Goal: Use online tool/utility: Utilize a website feature to perform a specific function

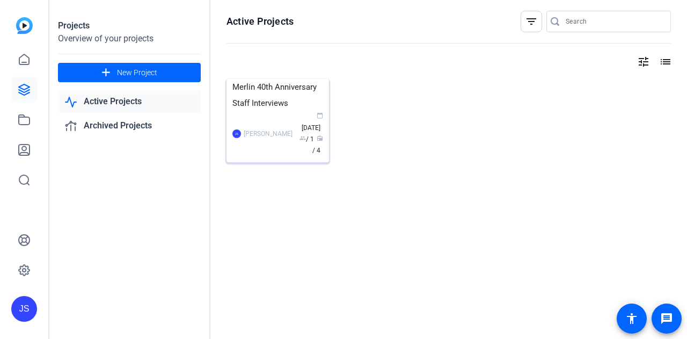
click at [310, 79] on img at bounding box center [278, 79] width 103 height 0
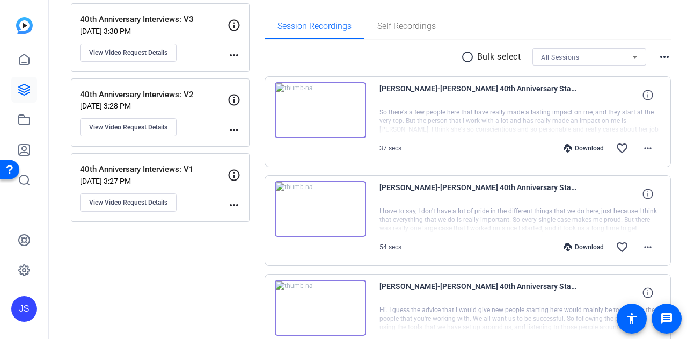
scroll to position [151, 0]
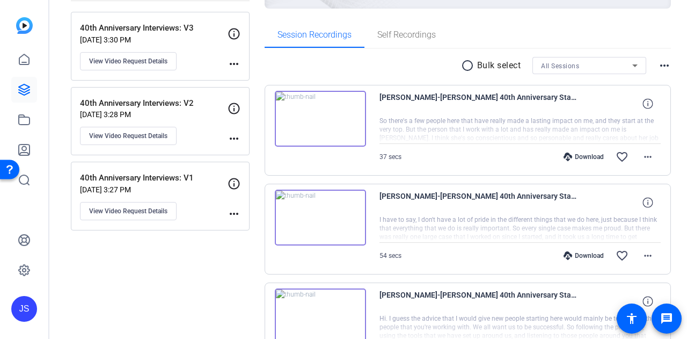
click at [340, 110] on img at bounding box center [320, 119] width 91 height 56
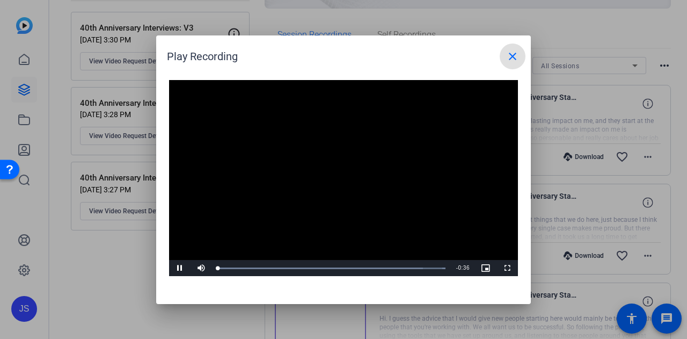
click at [516, 54] on mat-icon "close" at bounding box center [512, 56] width 13 height 13
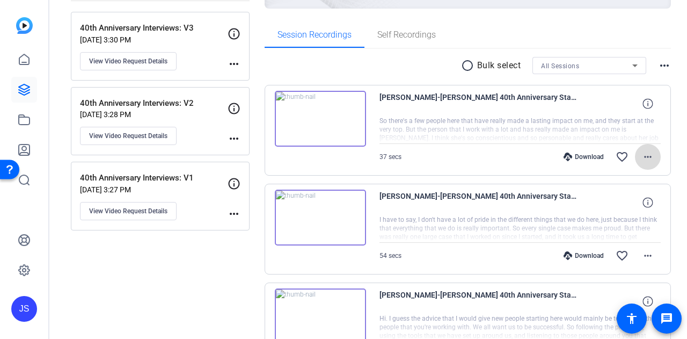
click at [642, 153] on mat-icon "more_horiz" at bounding box center [648, 156] width 13 height 13
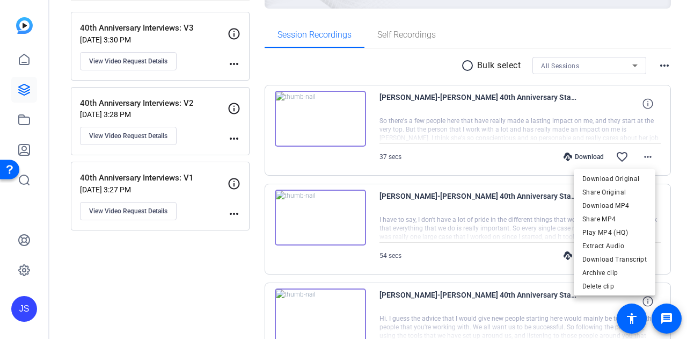
click at [490, 158] on div at bounding box center [343, 169] width 687 height 339
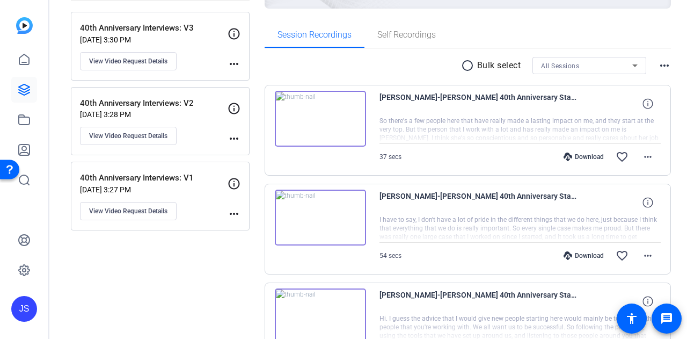
click at [565, 109] on span "[PERSON_NAME]-[PERSON_NAME] 40th Anniversary Staff Interviews-40th Anniversary …" at bounding box center [479, 104] width 199 height 26
click at [347, 110] on img at bounding box center [320, 119] width 91 height 56
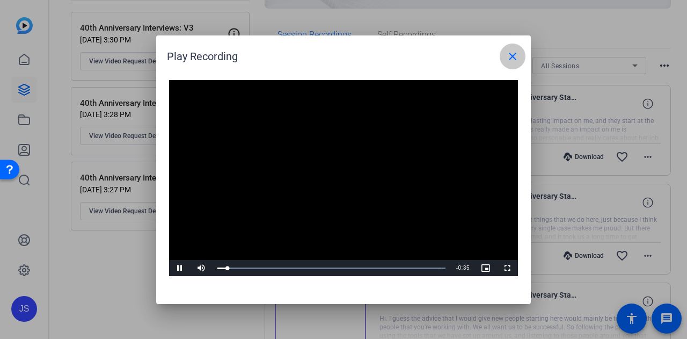
click at [511, 54] on mat-icon "close" at bounding box center [512, 56] width 13 height 13
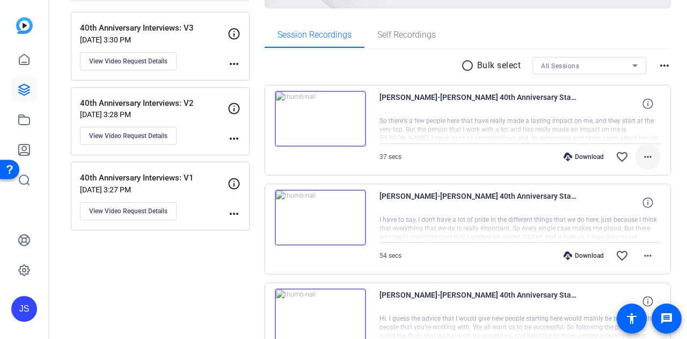
click at [645, 157] on mat-icon "more_horiz" at bounding box center [648, 156] width 13 height 13
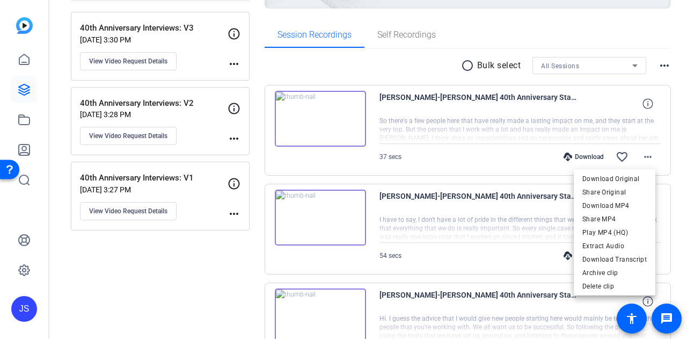
click at [679, 149] on div at bounding box center [343, 169] width 687 height 339
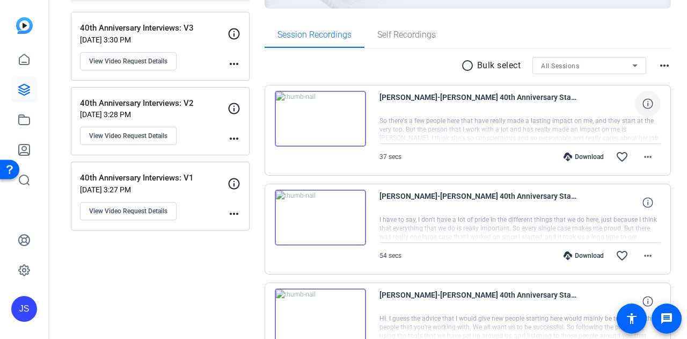
click at [647, 100] on icon at bounding box center [648, 103] width 10 height 10
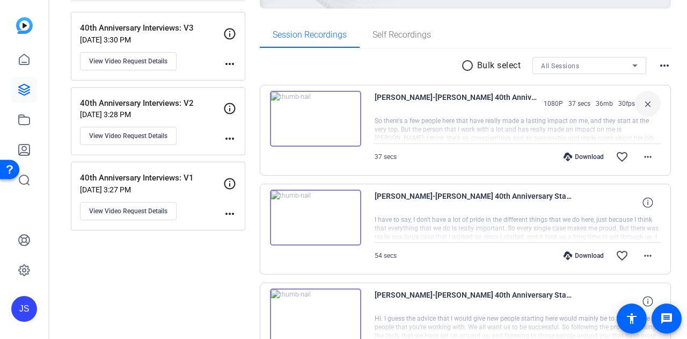
click at [647, 100] on mat-icon "close" at bounding box center [648, 103] width 13 height 13
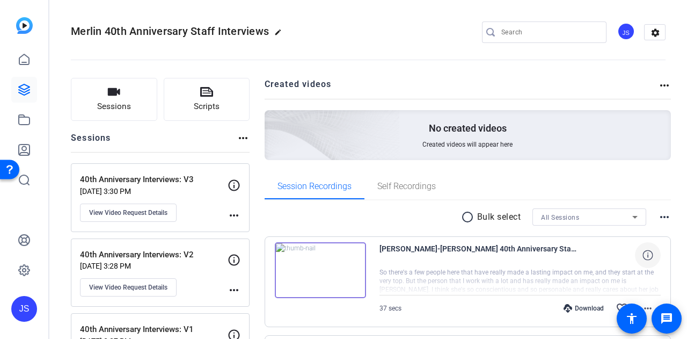
scroll to position [73, 0]
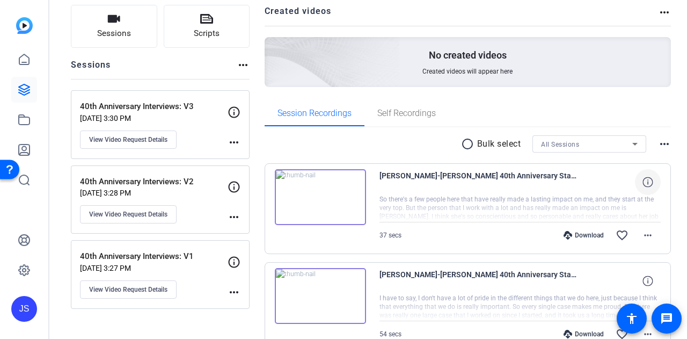
click at [463, 142] on mat-icon "radio_button_unchecked" at bounding box center [469, 143] width 16 height 13
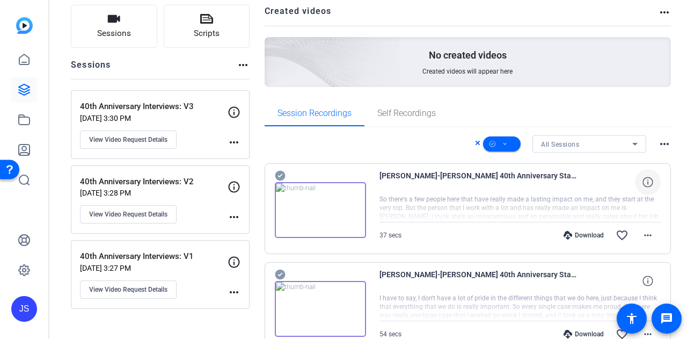
scroll to position [69, 0]
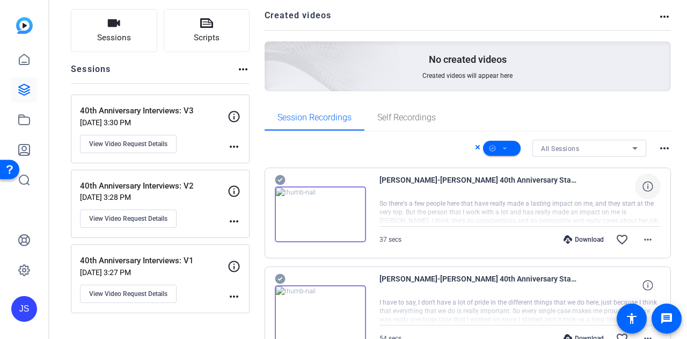
click at [475, 146] on icon at bounding box center [477, 147] width 5 height 13
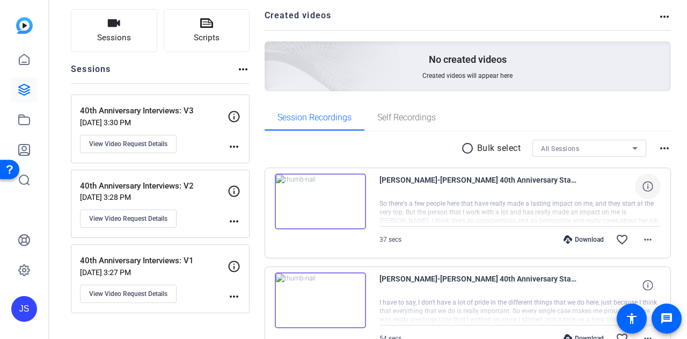
scroll to position [135, 0]
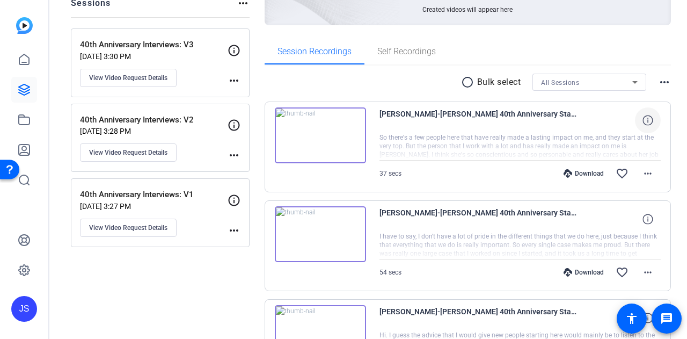
click at [597, 139] on div at bounding box center [521, 146] width 282 height 27
click at [642, 168] on mat-icon "more_horiz" at bounding box center [648, 173] width 13 height 13
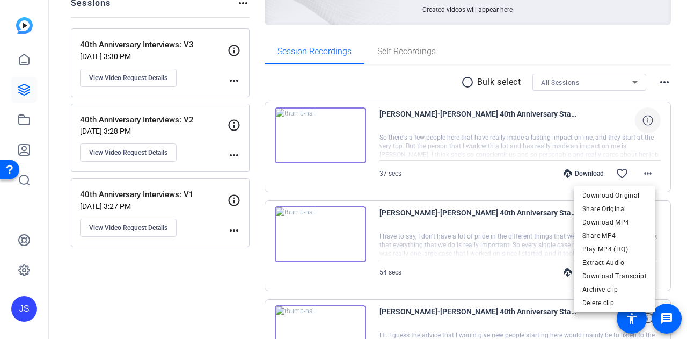
click at [515, 169] on div at bounding box center [343, 169] width 687 height 339
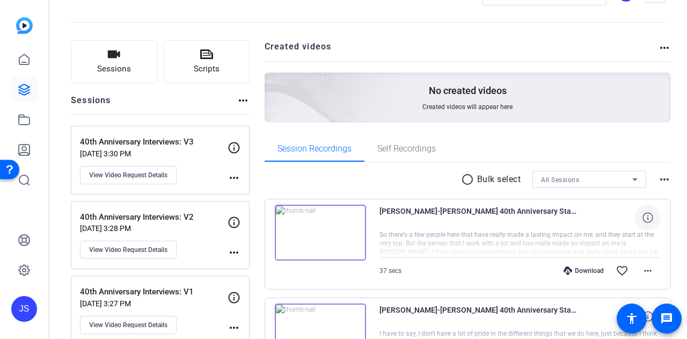
scroll to position [0, 0]
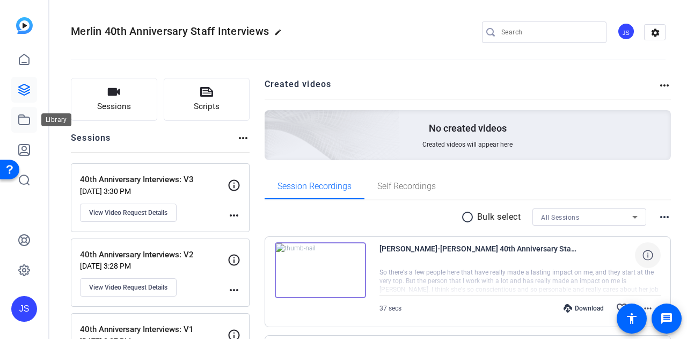
click at [24, 126] on link at bounding box center [24, 120] width 26 height 26
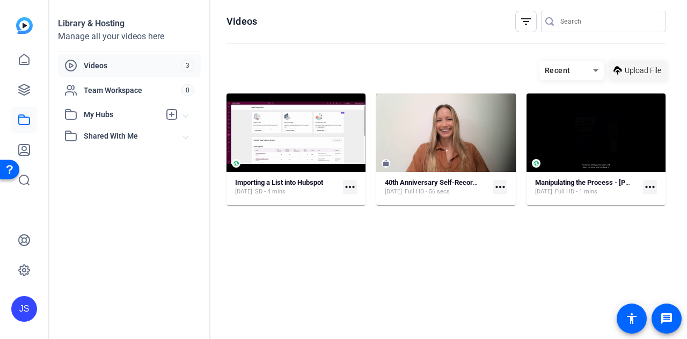
click at [627, 67] on span "Upload File" at bounding box center [643, 70] width 37 height 11
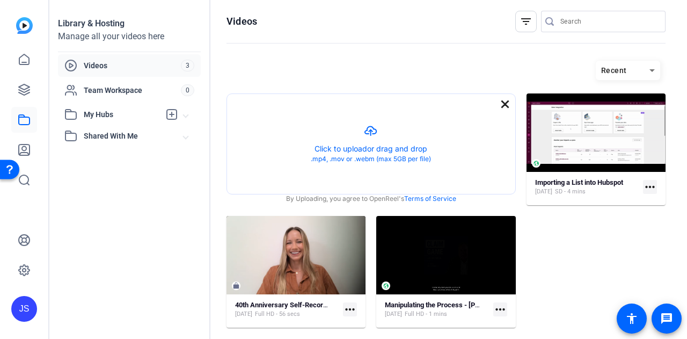
click at [499, 104] on mat-icon "close" at bounding box center [505, 104] width 13 height 13
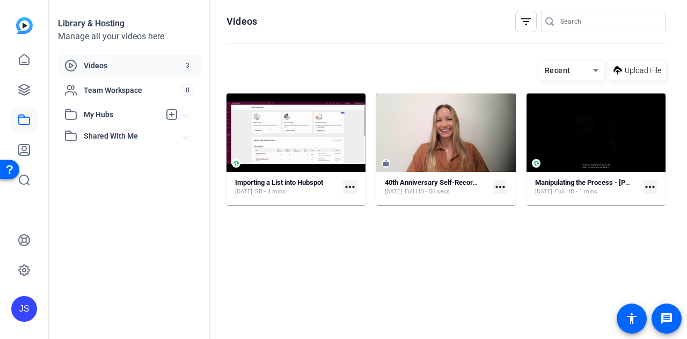
click at [594, 72] on icon at bounding box center [596, 70] width 13 height 13
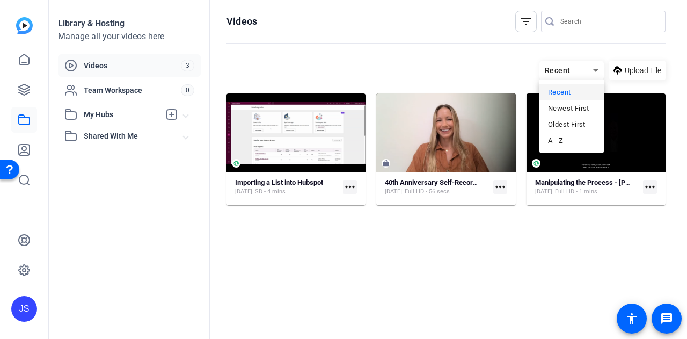
click at [494, 66] on div at bounding box center [343, 169] width 687 height 339
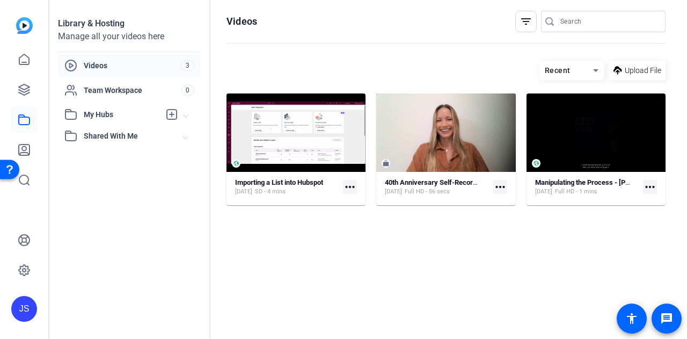
click at [523, 23] on mat-icon "filter_list" at bounding box center [526, 21] width 13 height 13
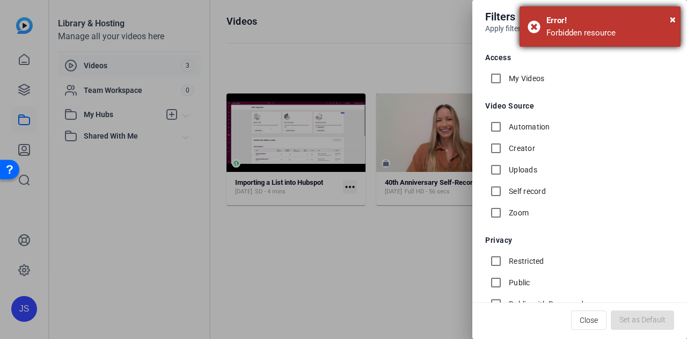
click at [667, 17] on div "Error!" at bounding box center [610, 20] width 126 height 12
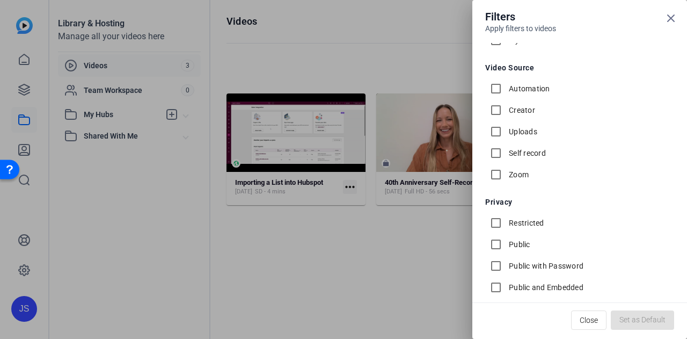
scroll to position [49, 0]
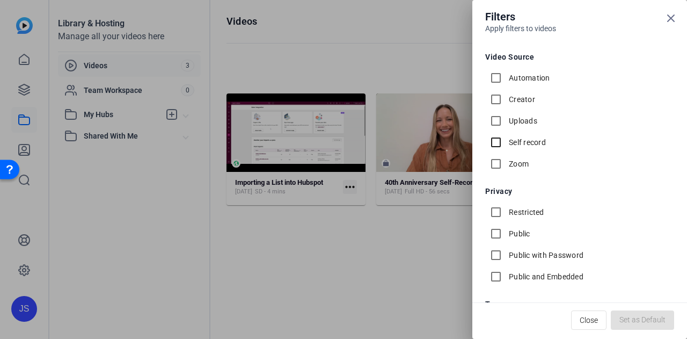
click at [503, 139] on input "Self record" at bounding box center [495, 142] width 21 height 21
checkbox input "true"
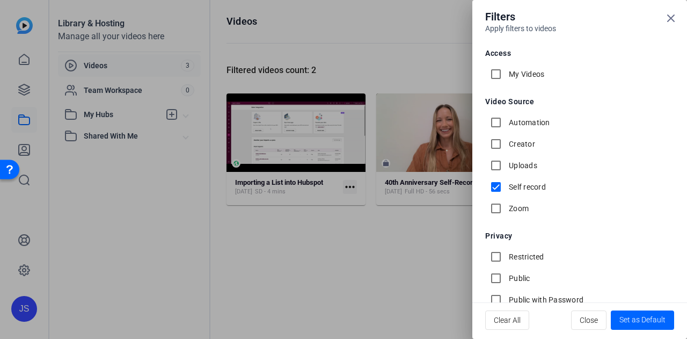
scroll to position [4, 0]
click at [495, 76] on input "My Videos" at bounding box center [495, 74] width 21 height 21
checkbox input "true"
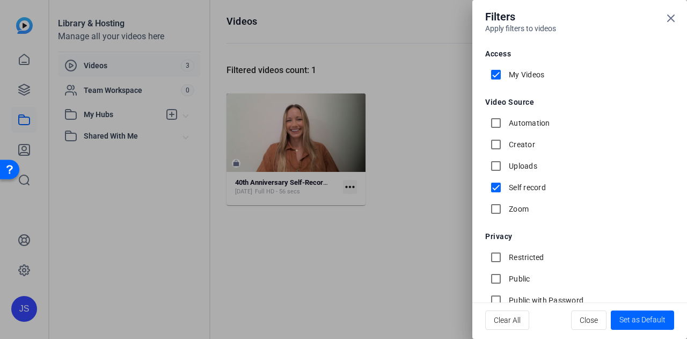
click at [497, 180] on input "Self record" at bounding box center [495, 187] width 21 height 21
checkbox input "false"
click at [500, 71] on input "My Videos" at bounding box center [495, 74] width 21 height 21
checkbox input "false"
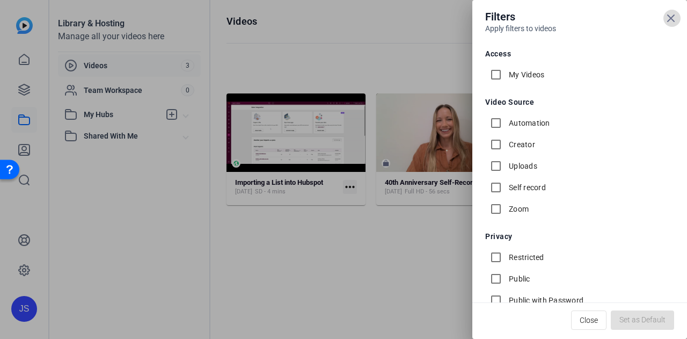
click at [674, 19] on icon at bounding box center [671, 18] width 13 height 13
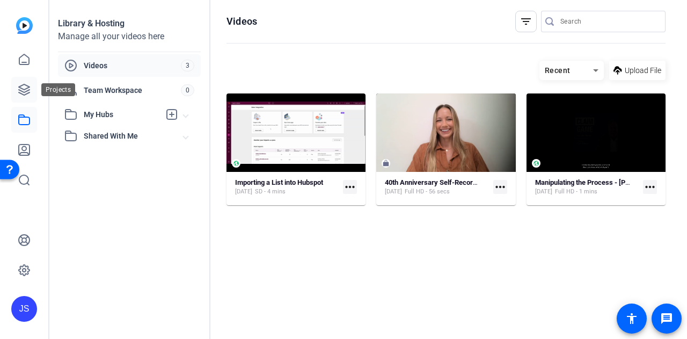
click at [20, 90] on icon at bounding box center [24, 89] width 13 height 13
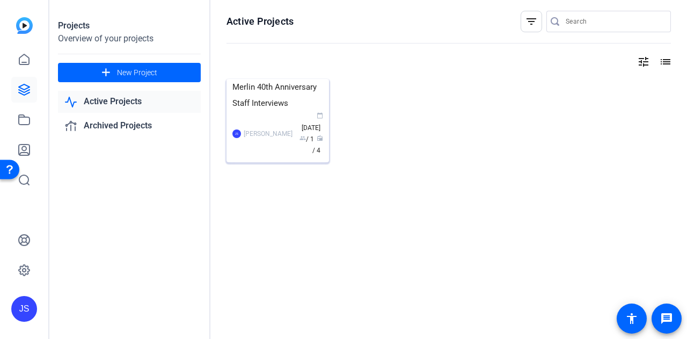
click at [290, 79] on img at bounding box center [278, 79] width 103 height 0
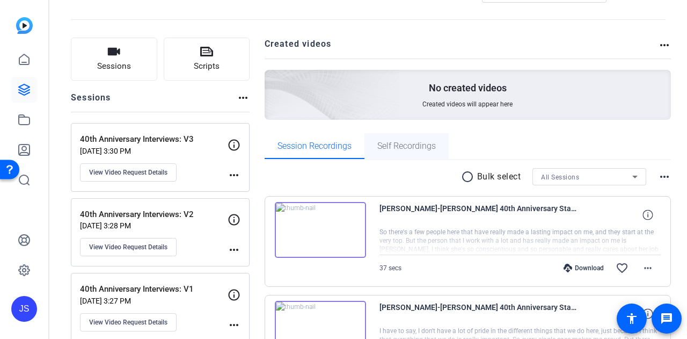
scroll to position [41, 0]
click at [412, 155] on span "Self Recordings" at bounding box center [406, 146] width 59 height 26
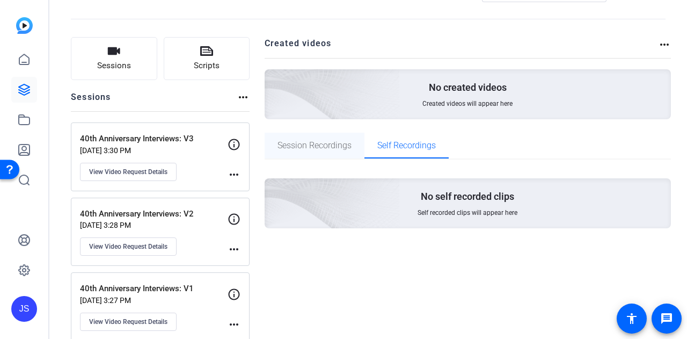
click at [310, 148] on span "Session Recordings" at bounding box center [315, 145] width 74 height 9
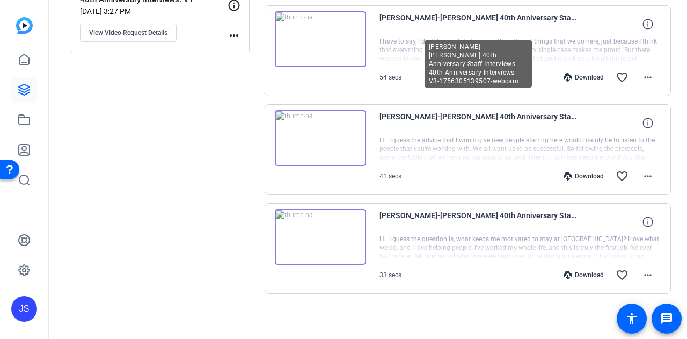
scroll to position [310, 0]
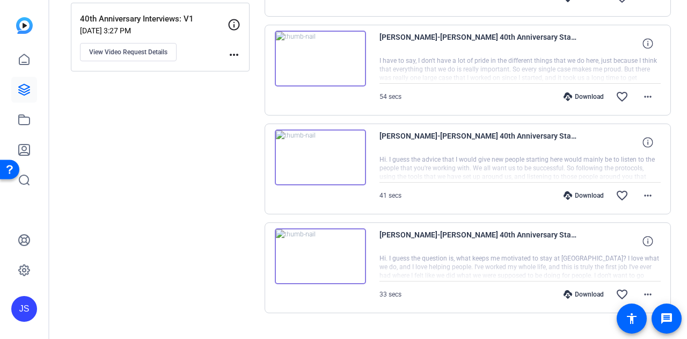
click at [209, 170] on div "Sessions Scripts Sessions more_horiz 40th Anniversary Interviews: V3 [DATE] 3:3…" at bounding box center [160, 58] width 179 height 580
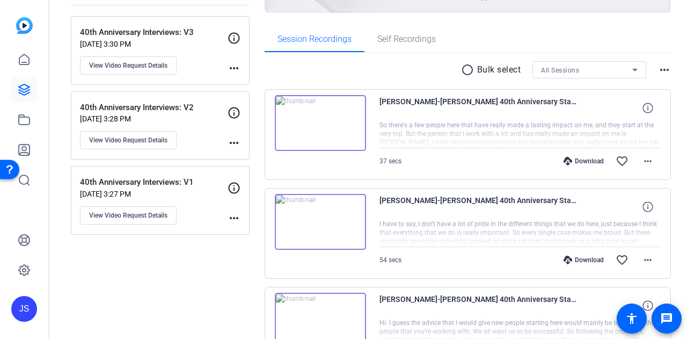
scroll to position [146, 0]
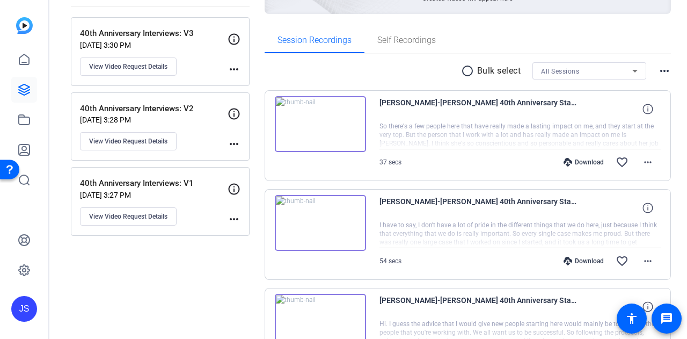
click at [163, 34] on p "40th Anniversary Interviews: V3" at bounding box center [154, 33] width 148 height 12
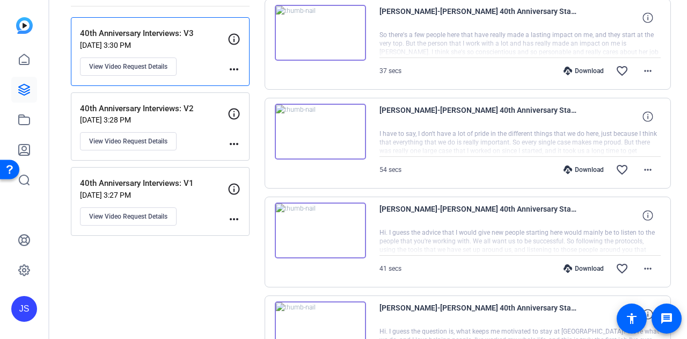
click at [186, 110] on p "40th Anniversary Interviews: V2" at bounding box center [154, 109] width 148 height 12
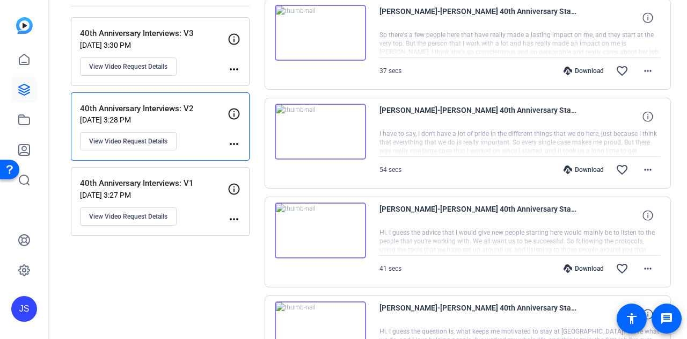
scroll to position [54, 0]
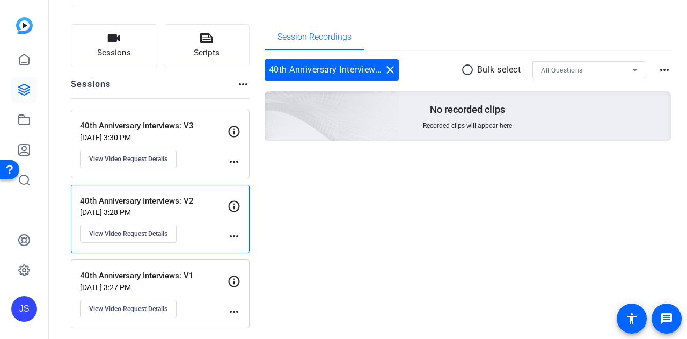
click at [197, 126] on p "40th Anniversary Interviews: V3" at bounding box center [154, 126] width 148 height 12
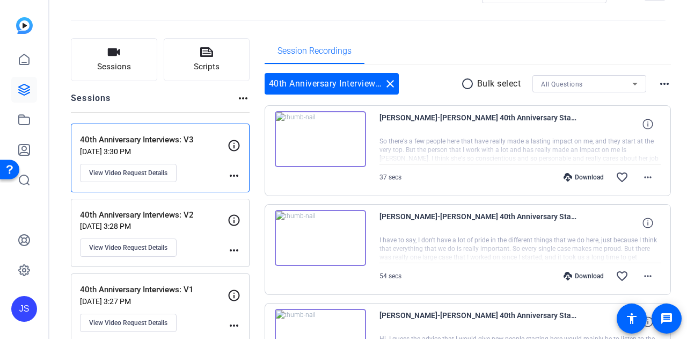
scroll to position [38, 0]
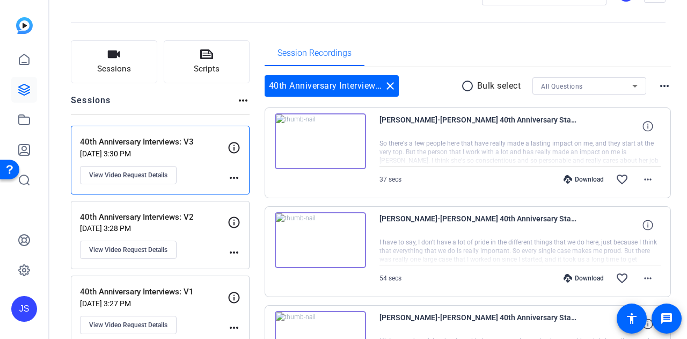
click at [465, 176] on div "Download favorite_border more_horiz" at bounding box center [562, 179] width 197 height 26
click at [636, 127] on span at bounding box center [648, 126] width 26 height 26
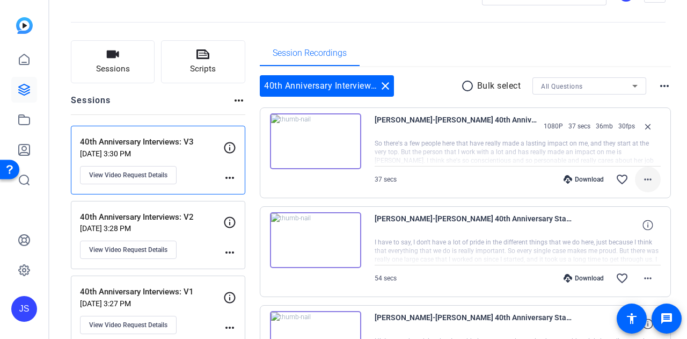
click at [650, 178] on span at bounding box center [648, 179] width 26 height 26
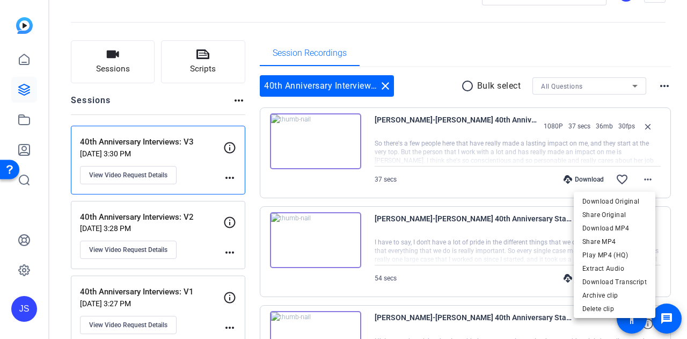
click at [488, 135] on div at bounding box center [343, 169] width 687 height 339
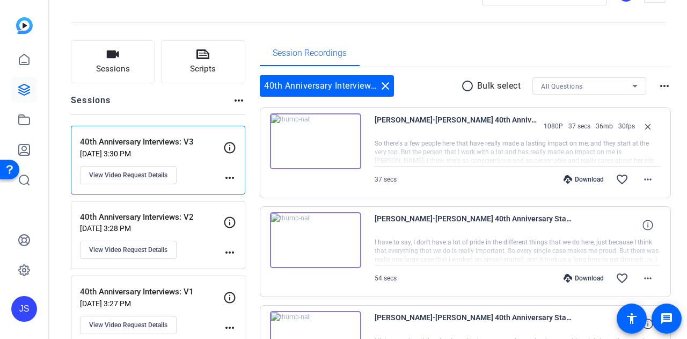
click at [331, 135] on img at bounding box center [315, 141] width 91 height 56
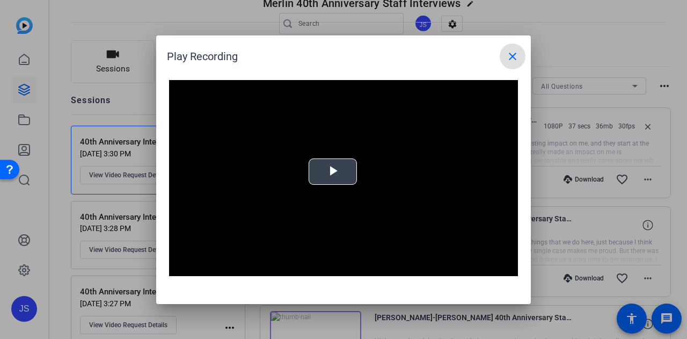
click at [337, 164] on div "Video Player is loading. Play Video Play Mute Current Time 0:00 / Duration 0:36…" at bounding box center [343, 178] width 349 height 197
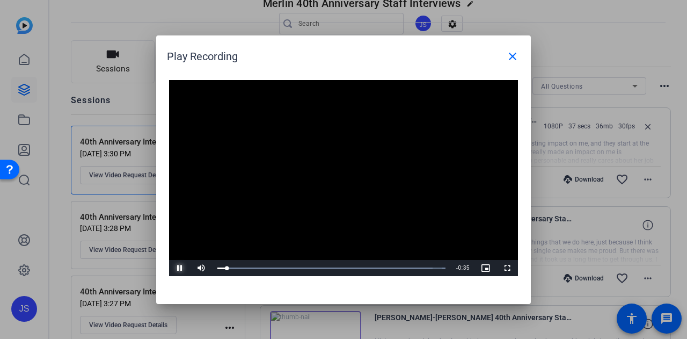
click at [183, 268] on span "Video Player" at bounding box center [179, 268] width 21 height 0
click at [511, 53] on mat-icon "close" at bounding box center [512, 56] width 13 height 13
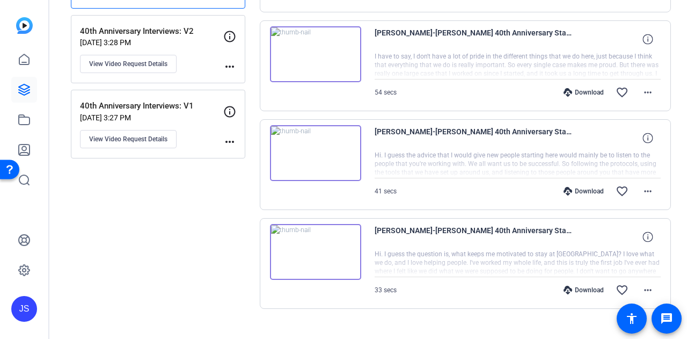
scroll to position [238, 0]
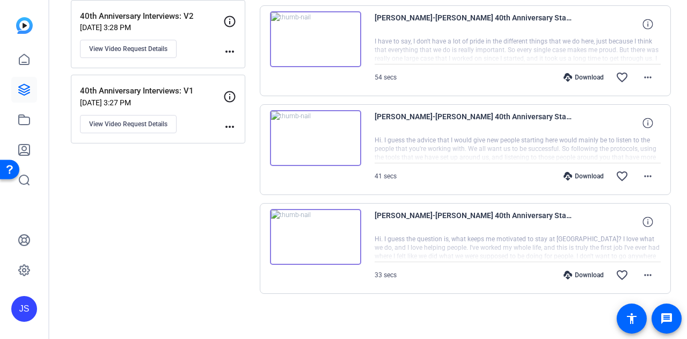
click at [226, 256] on div "Sessions Scripts Sessions more_horiz 40th Anniversary Interviews: V3 [DATE] 3:3…" at bounding box center [158, 83] width 174 height 489
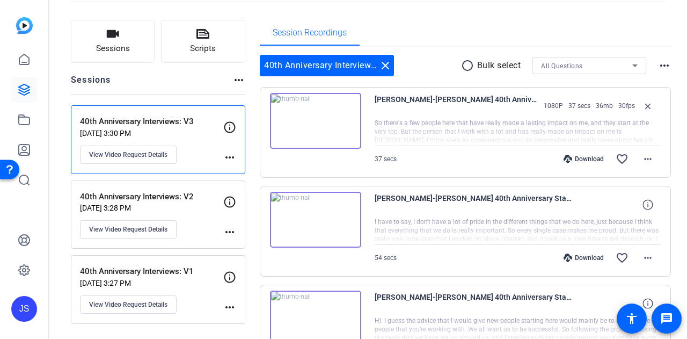
scroll to position [19, 0]
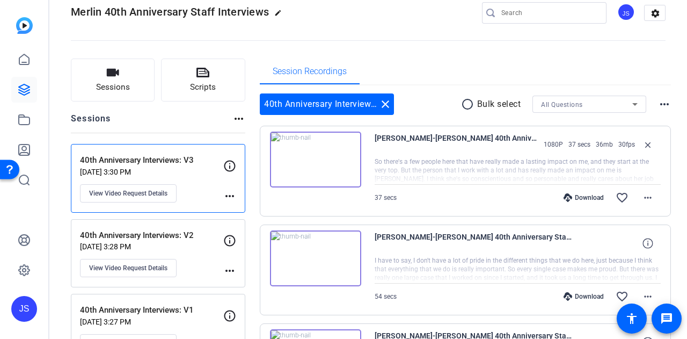
click at [501, 63] on div "Session Recordings" at bounding box center [465, 72] width 411 height 26
click at [658, 101] on mat-icon "more_horiz" at bounding box center [664, 104] width 13 height 13
click at [563, 69] on div at bounding box center [343, 169] width 687 height 339
click at [236, 193] on mat-icon "more_horiz" at bounding box center [229, 196] width 13 height 13
click at [209, 109] on div at bounding box center [343, 169] width 687 height 339
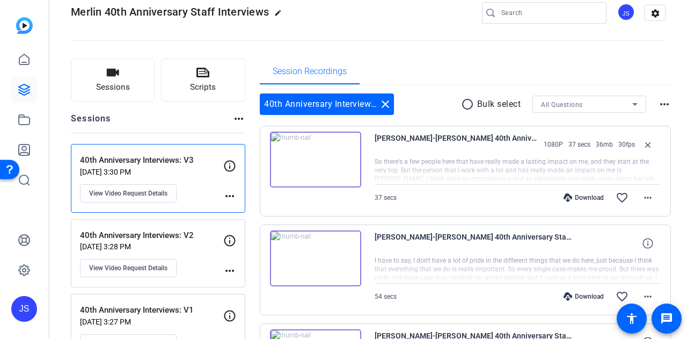
click at [136, 168] on p "[DATE] 3:30 PM" at bounding box center [151, 172] width 143 height 9
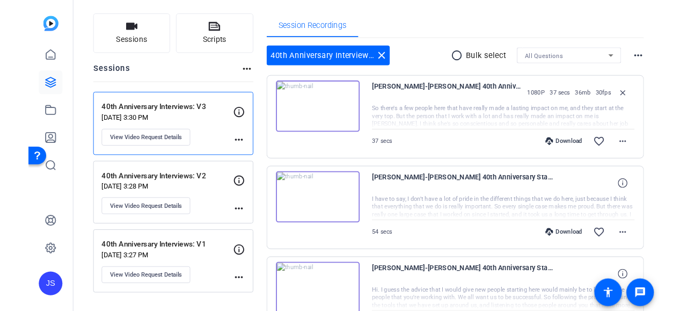
scroll to position [62, 0]
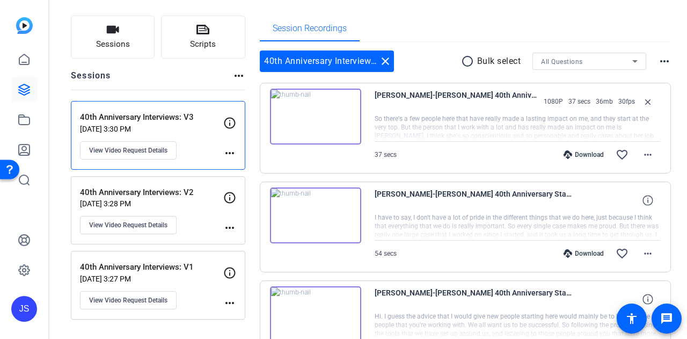
click at [321, 113] on img at bounding box center [315, 117] width 91 height 56
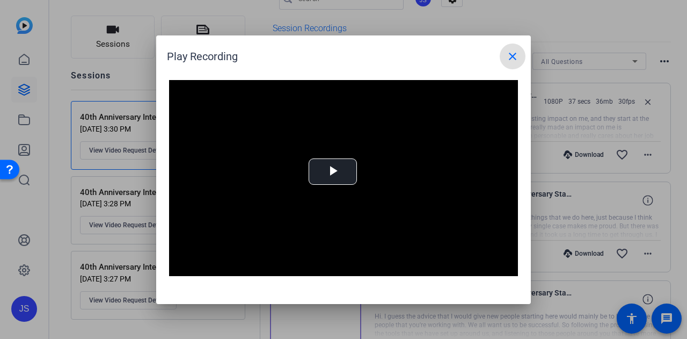
click at [522, 48] on span at bounding box center [513, 56] width 26 height 26
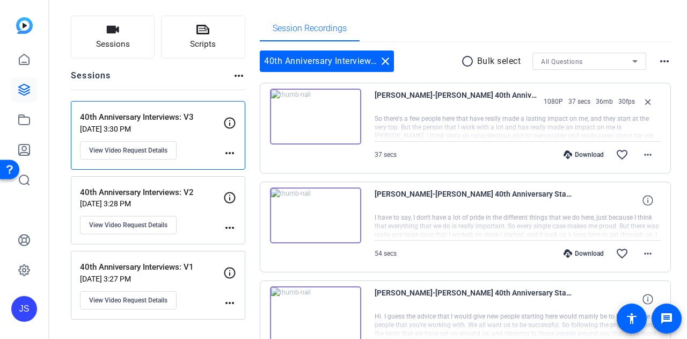
click at [539, 127] on div at bounding box center [518, 127] width 286 height 27
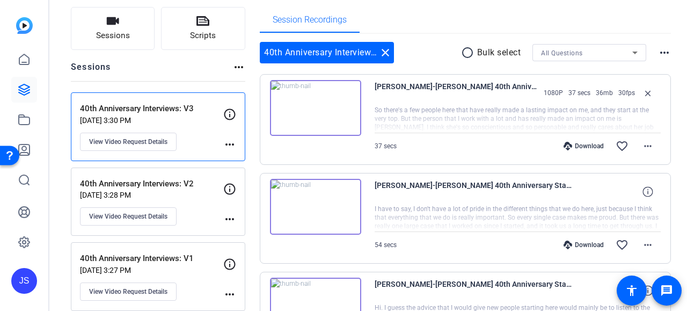
scroll to position [48, 0]
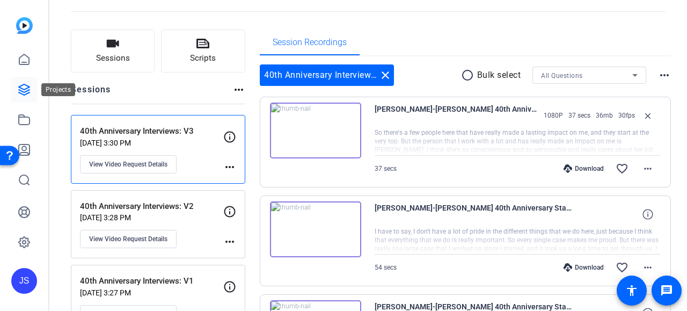
click at [27, 83] on icon at bounding box center [24, 89] width 13 height 13
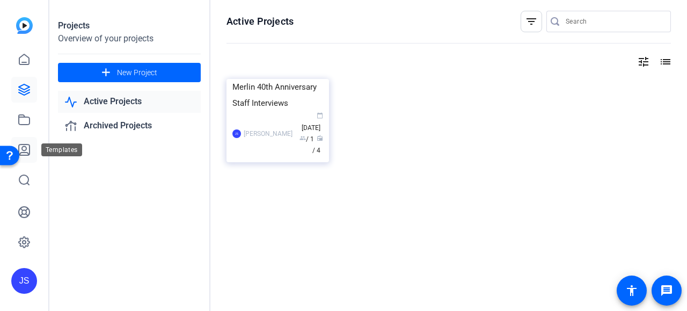
click at [34, 141] on link at bounding box center [24, 150] width 26 height 26
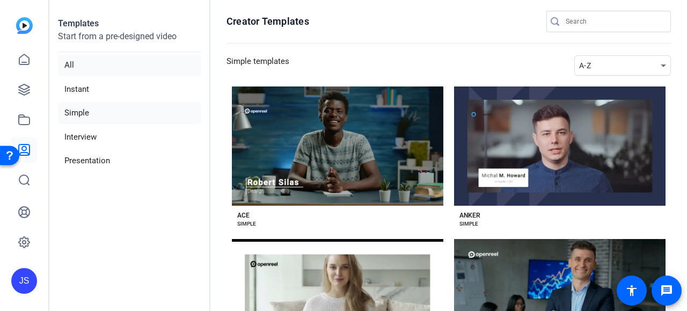
click at [91, 66] on li "All" at bounding box center [129, 65] width 143 height 22
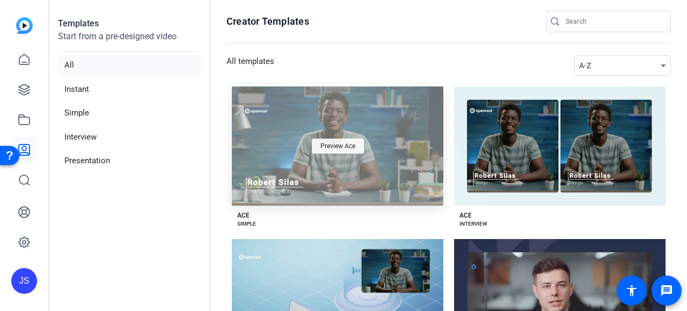
click at [339, 143] on span "Preview Ace" at bounding box center [338, 146] width 35 height 6
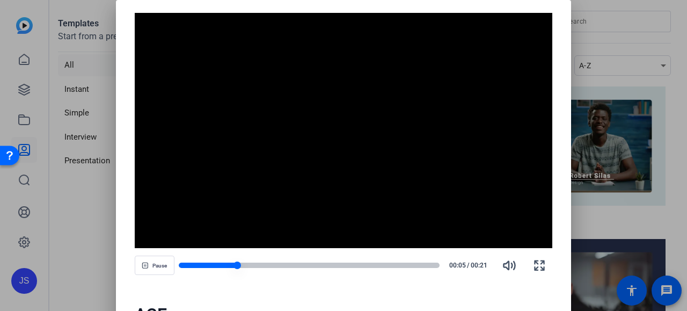
click at [425, 263] on div at bounding box center [309, 265] width 261 height 5
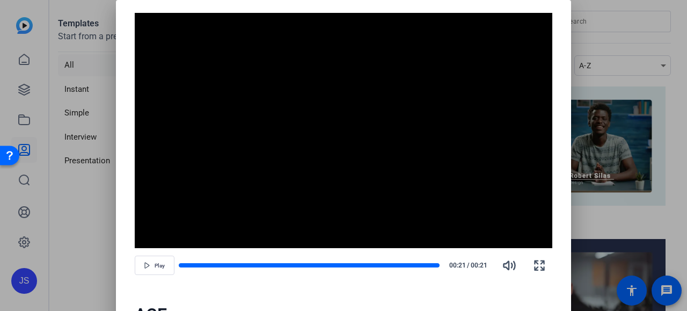
click at [103, 229] on div at bounding box center [343, 155] width 687 height 311
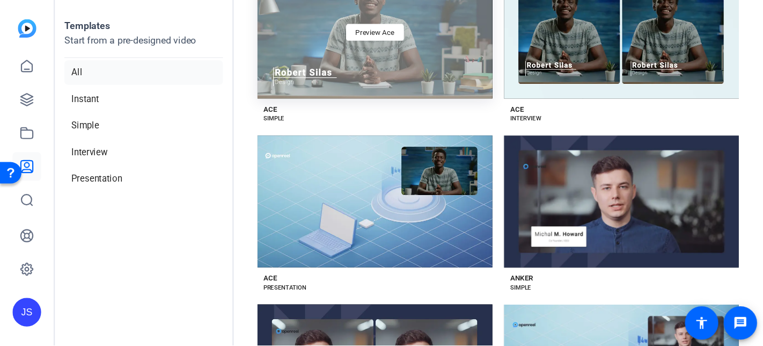
scroll to position [108, 0]
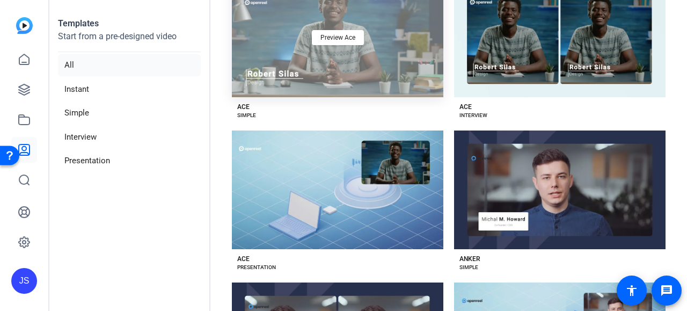
click at [382, 66] on div "Preview Ace" at bounding box center [338, 37] width 212 height 119
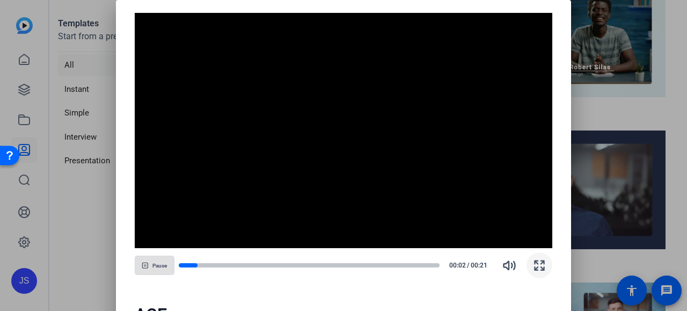
click at [544, 267] on icon "button" at bounding box center [539, 264] width 9 height 9
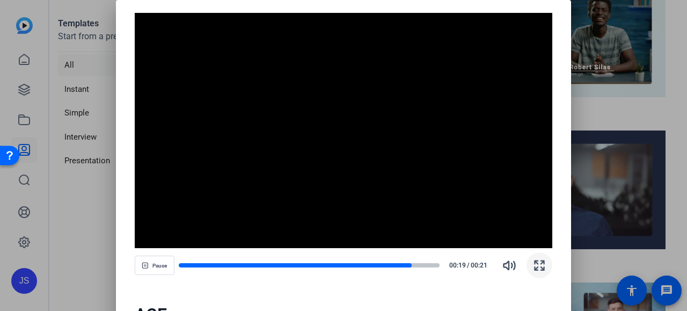
drag, startPoint x: 152, startPoint y: 310, endPoint x: 149, endPoint y: 336, distance: 26.0
click at [149, 311] on html "Accessibility Screen-Reader Guide, Feedback, and Issue Reporting | New window J…" at bounding box center [343, 155] width 687 height 311
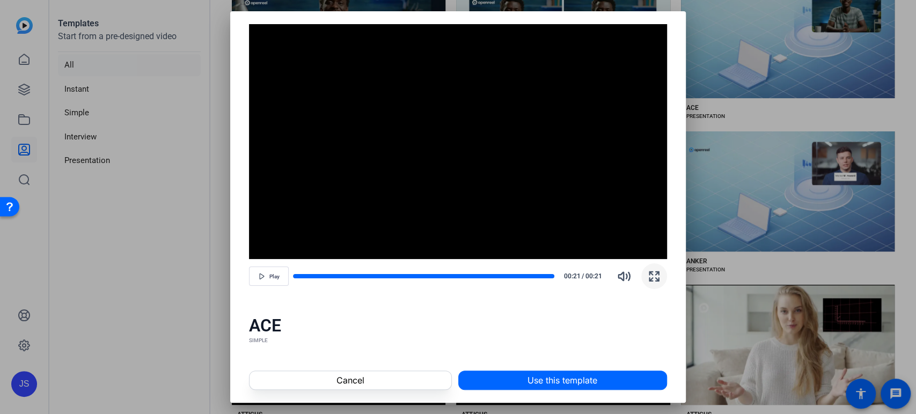
click at [639, 338] on div "SIMPLE" at bounding box center [458, 341] width 418 height 9
click at [588, 338] on span "Use this template" at bounding box center [563, 380] width 70 height 13
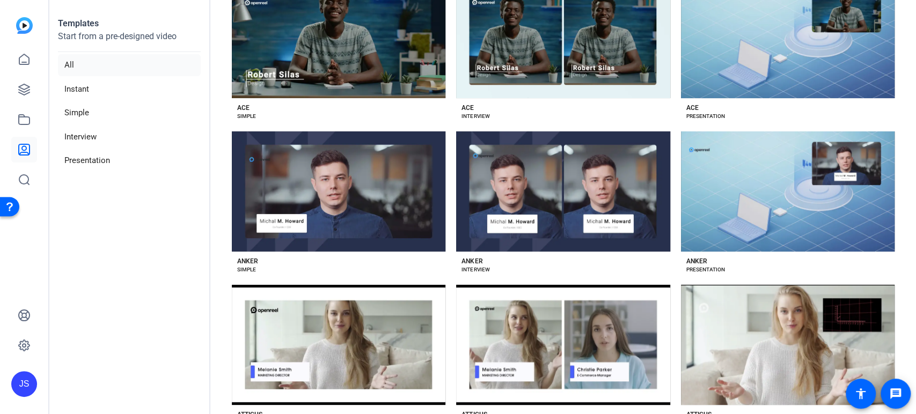
scroll to position [86, 0]
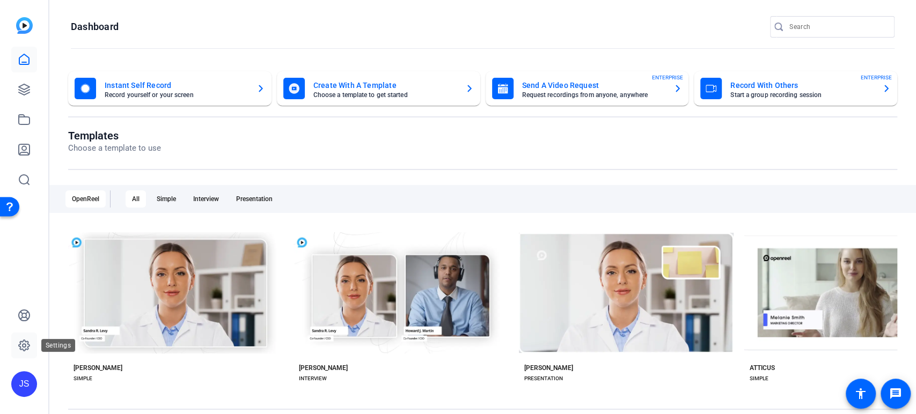
click at [19, 345] on icon at bounding box center [24, 345] width 11 height 11
